Goal: Information Seeking & Learning: Learn about a topic

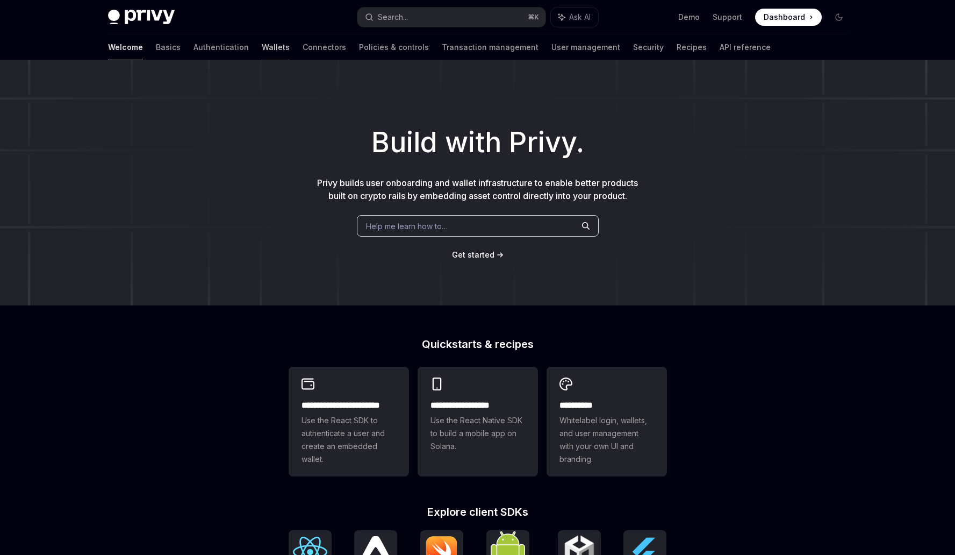
click at [262, 47] on link "Wallets" at bounding box center [276, 47] width 28 height 26
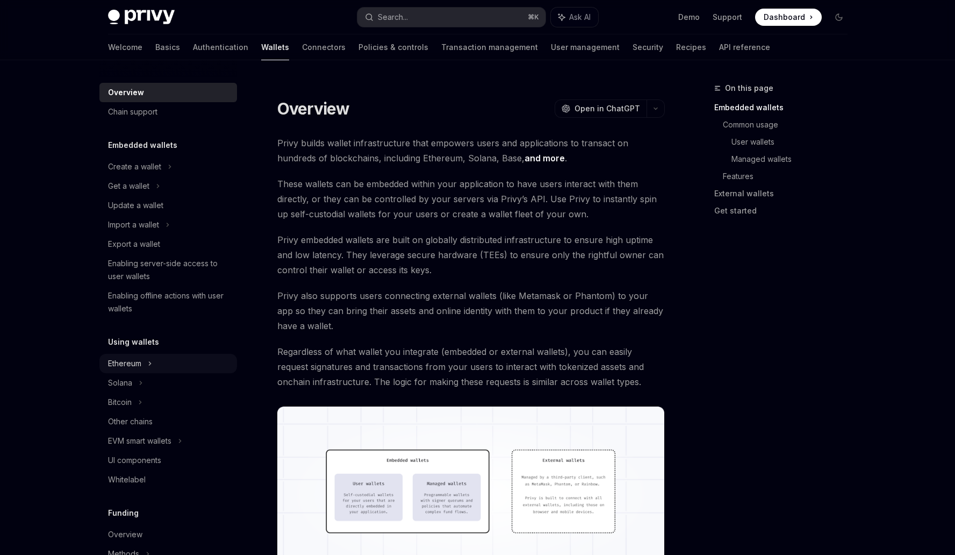
click at [163, 176] on div "Ethereum" at bounding box center [168, 166] width 138 height 19
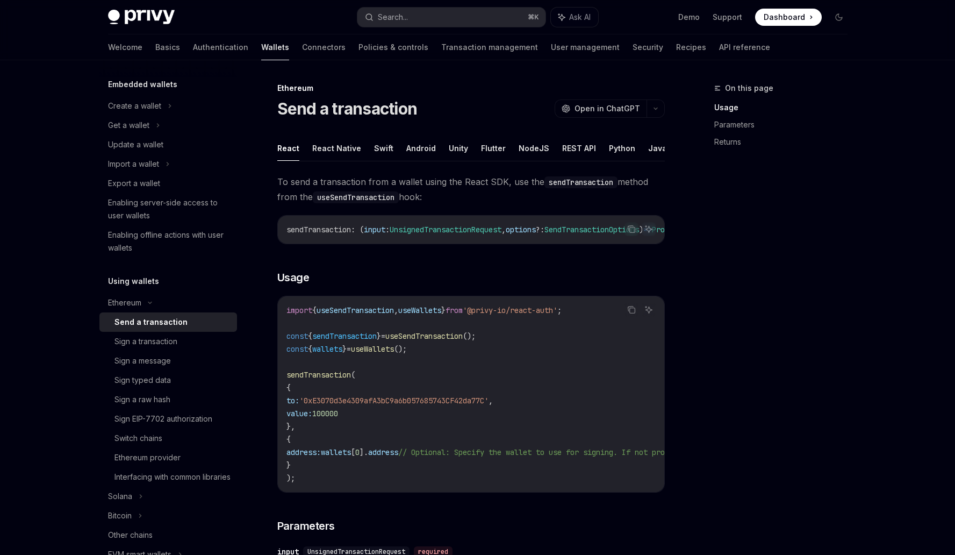
scroll to position [60, 0]
click at [170, 319] on div "Send a transaction" at bounding box center [151, 322] width 73 height 13
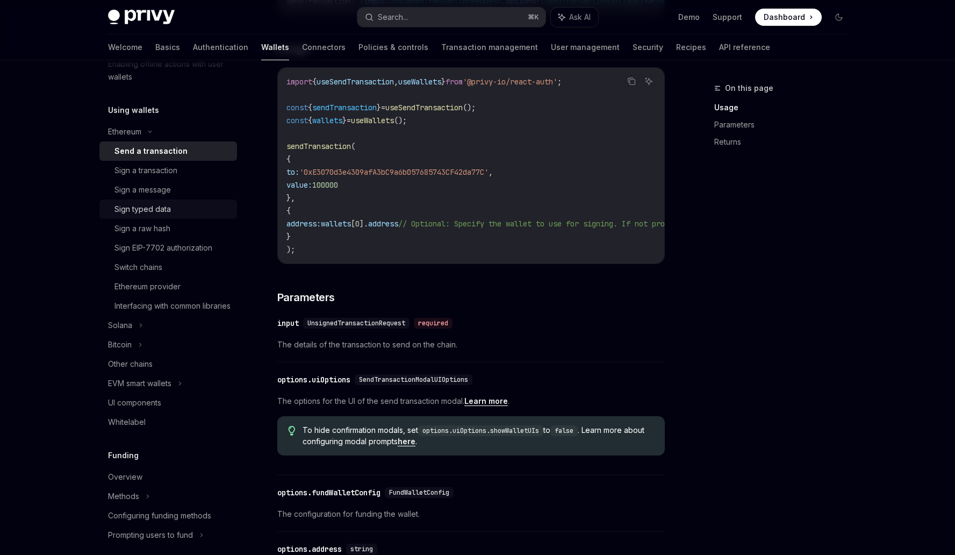
scroll to position [233, 0]
click at [167, 278] on link "Ethereum provider" at bounding box center [168, 284] width 138 height 19
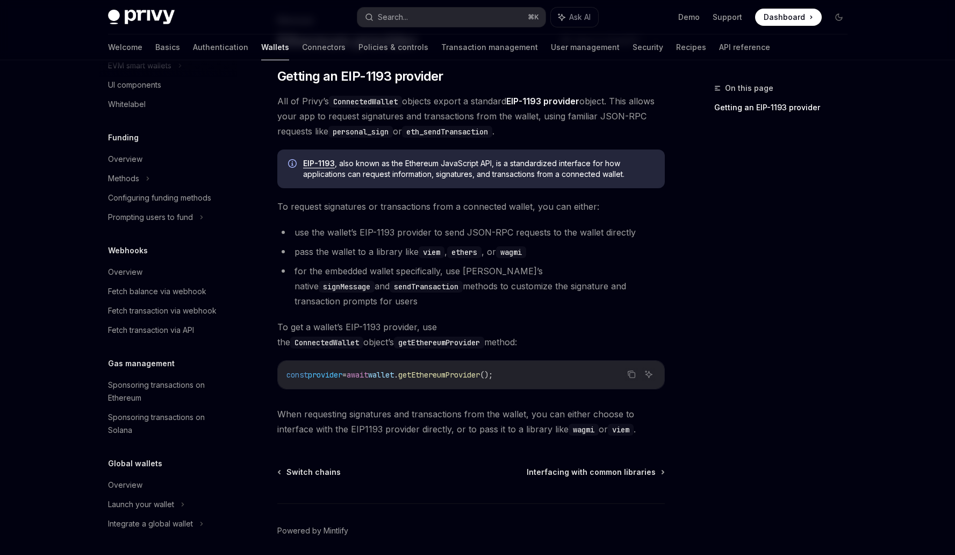
scroll to position [562, 0]
click at [151, 398] on div "Sponsoring transactions on Ethereum" at bounding box center [169, 392] width 123 height 26
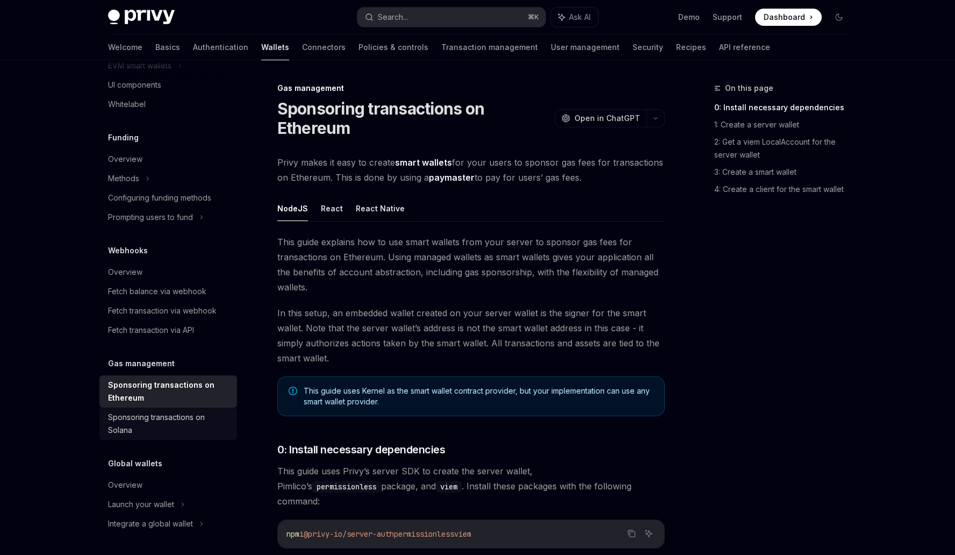
click at [161, 422] on div "Sponsoring transactions on Solana" at bounding box center [169, 424] width 123 height 26
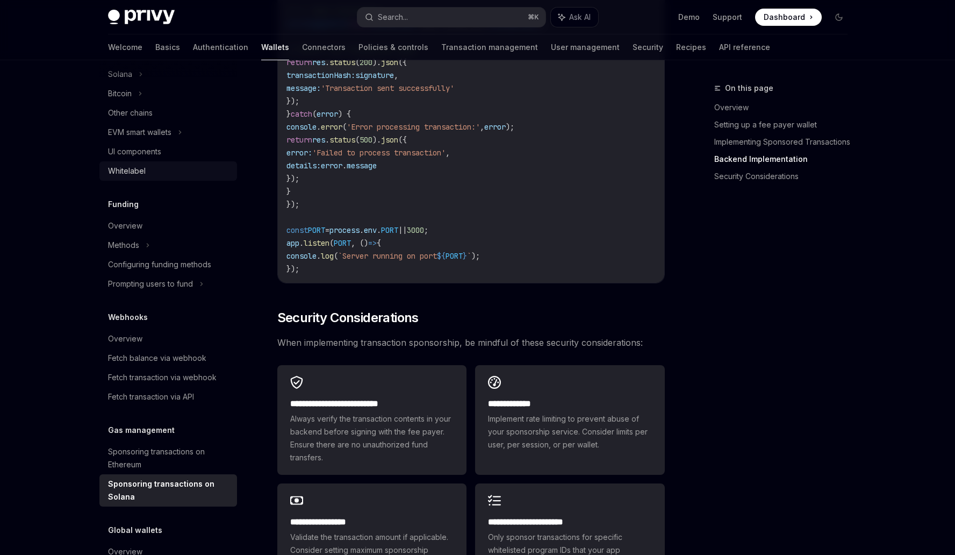
scroll to position [479, 0]
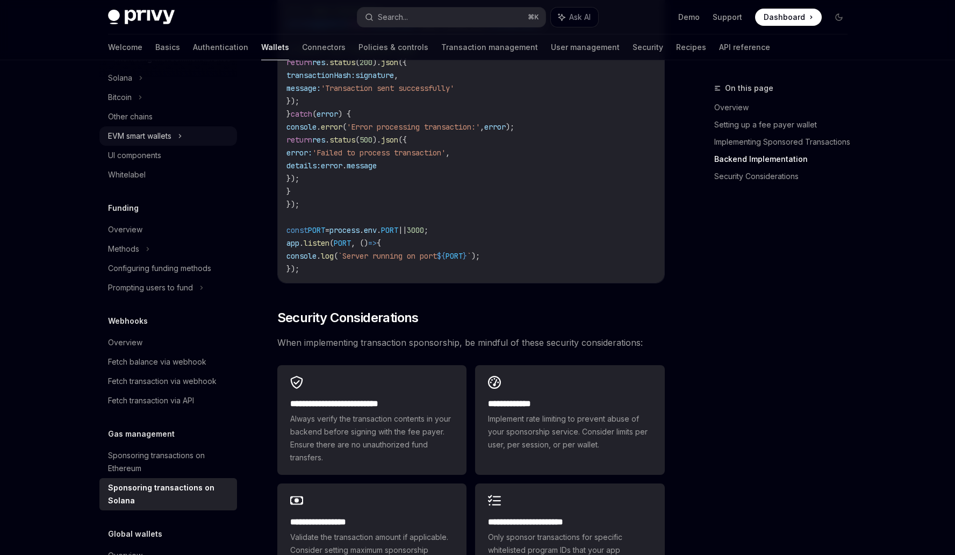
click at [140, 142] on div "EVM smart wallets" at bounding box center [139, 136] width 63 height 13
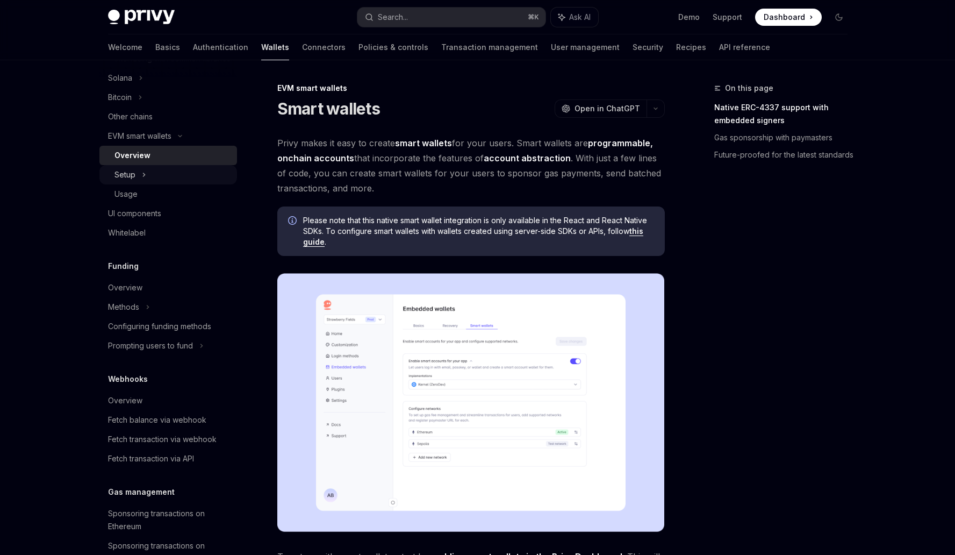
click at [136, 184] on div "Setup" at bounding box center [168, 174] width 138 height 19
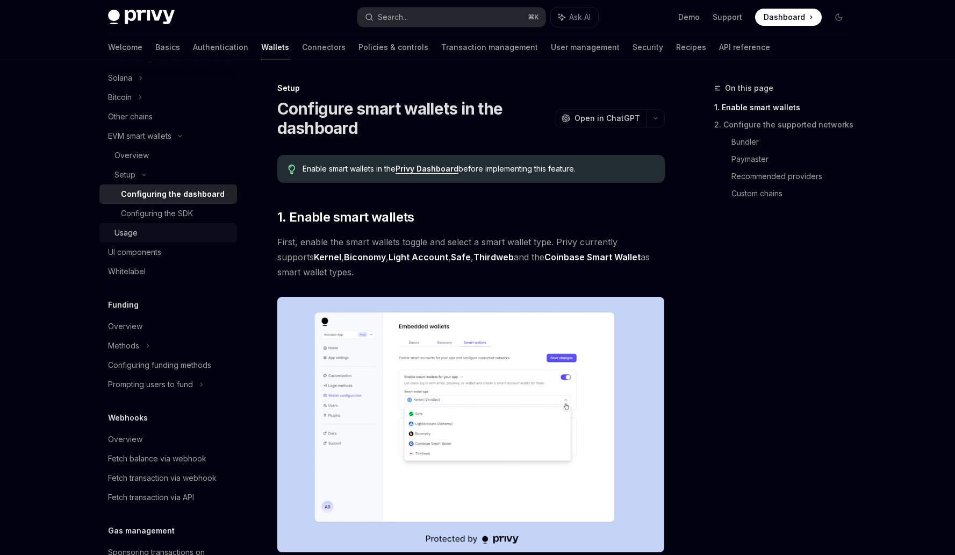
click at [144, 239] on div "Usage" at bounding box center [173, 232] width 116 height 13
type textarea "*"
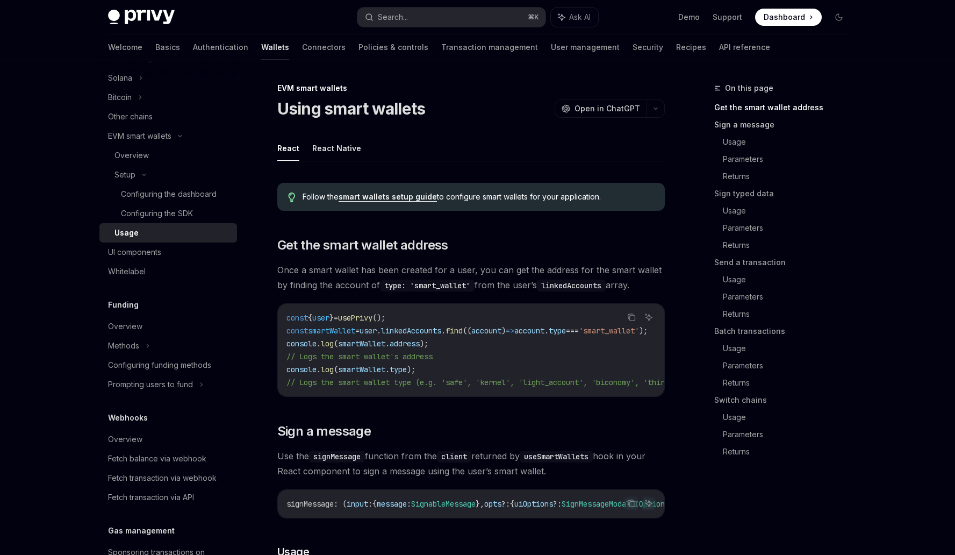
click at [740, 125] on link "Sign a message" at bounding box center [786, 124] width 142 height 17
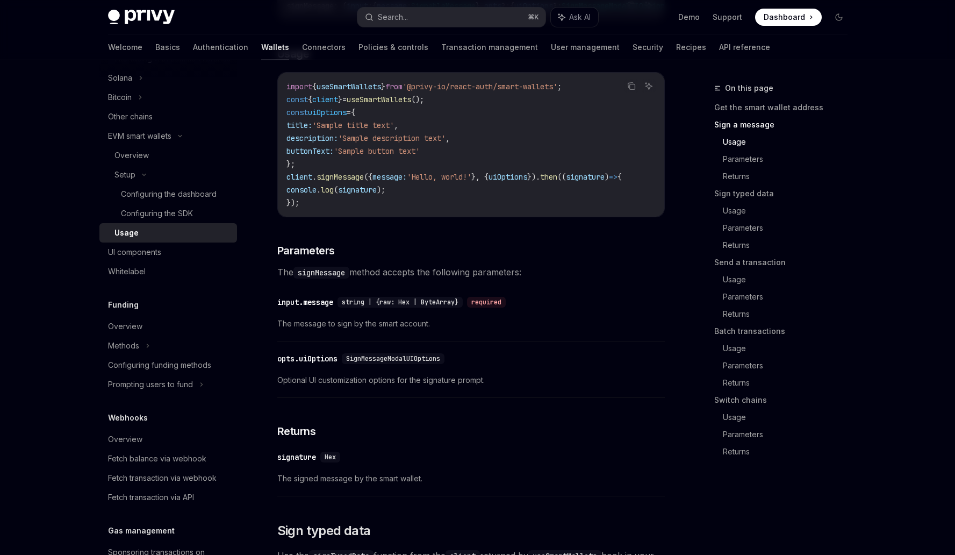
scroll to position [498, 0]
